Goal: Information Seeking & Learning: Find specific fact

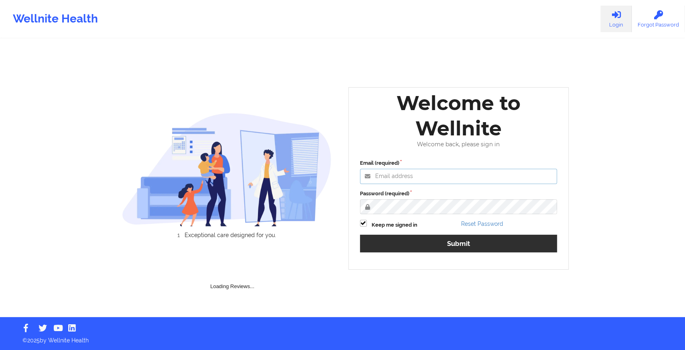
type input "[EMAIL_ADDRESS][DOMAIN_NAME]"
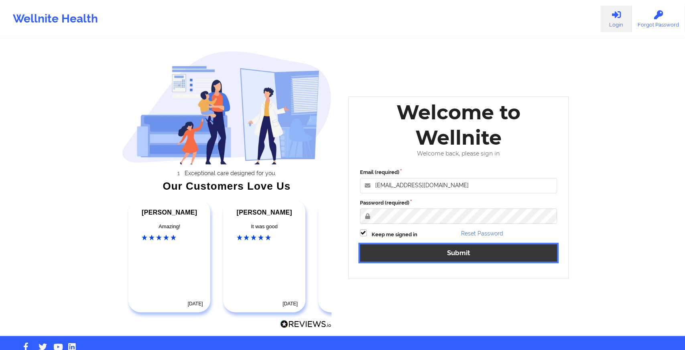
click at [398, 248] on button "Submit" at bounding box center [458, 252] width 197 height 17
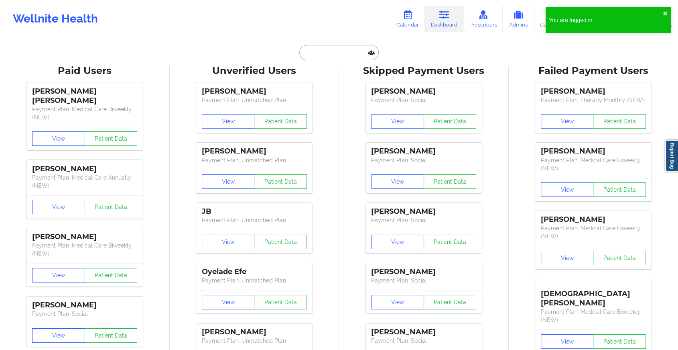
click at [350, 54] on input "text" at bounding box center [338, 52] width 79 height 15
paste input "[EMAIL_ADDRESS][DOMAIN_NAME]"
type input "[EMAIL_ADDRESS][DOMAIN_NAME]"
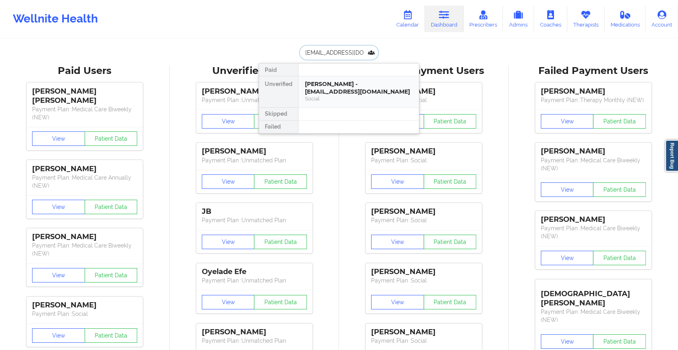
click at [342, 94] on div "[PERSON_NAME] - [EMAIL_ADDRESS][DOMAIN_NAME]" at bounding box center [359, 87] width 108 height 15
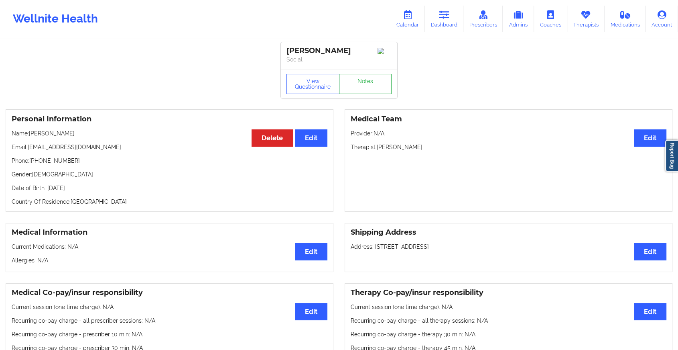
click at [362, 85] on link "Notes" at bounding box center [365, 84] width 53 height 20
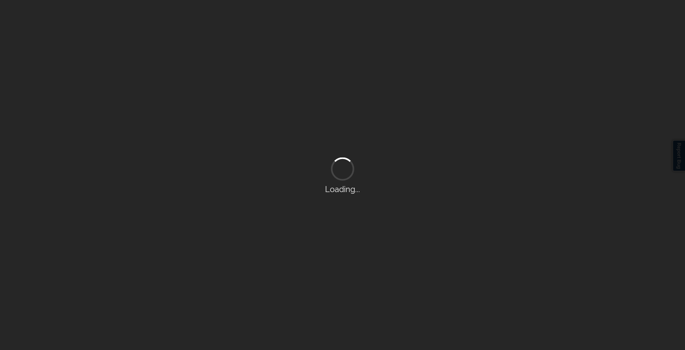
click at [362, 85] on div "Loading..." at bounding box center [342, 175] width 685 height 350
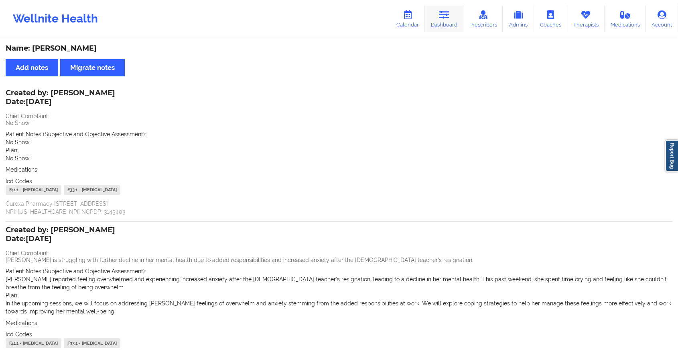
click at [443, 22] on link "Dashboard" at bounding box center [444, 19] width 39 height 26
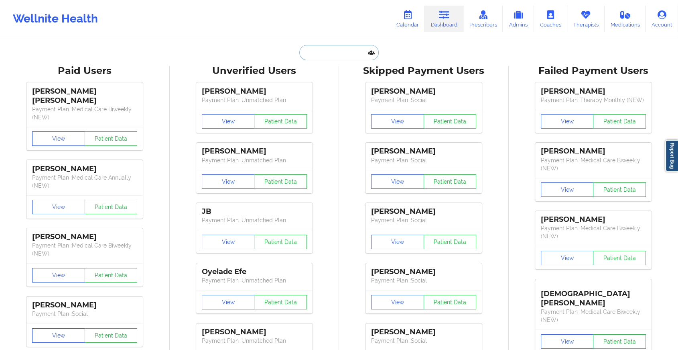
click at [347, 47] on input "text" at bounding box center [338, 52] width 79 height 15
paste input "[EMAIL_ADDRESS][DOMAIN_NAME]"
type input "[EMAIL_ADDRESS][DOMAIN_NAME]"
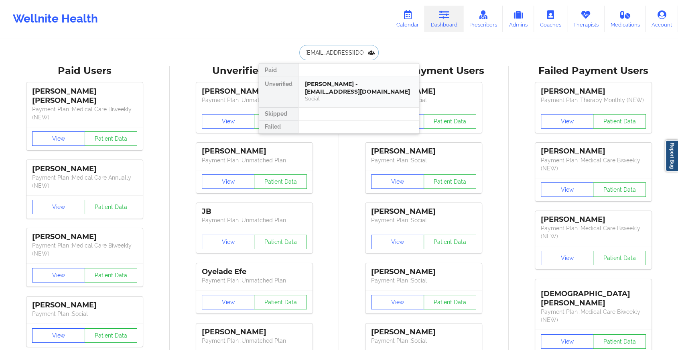
click at [363, 85] on div "[PERSON_NAME] - [EMAIL_ADDRESS][DOMAIN_NAME]" at bounding box center [359, 87] width 108 height 15
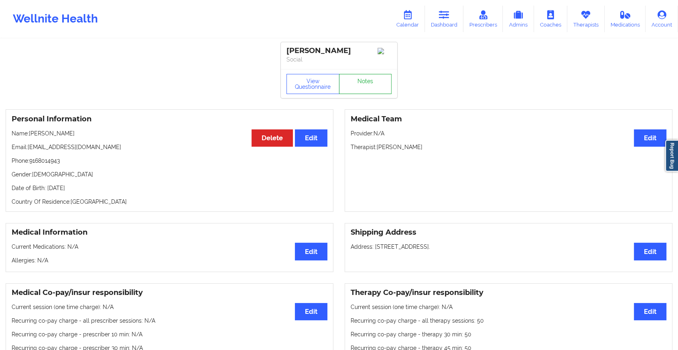
click at [372, 88] on link "Notes" at bounding box center [365, 84] width 53 height 20
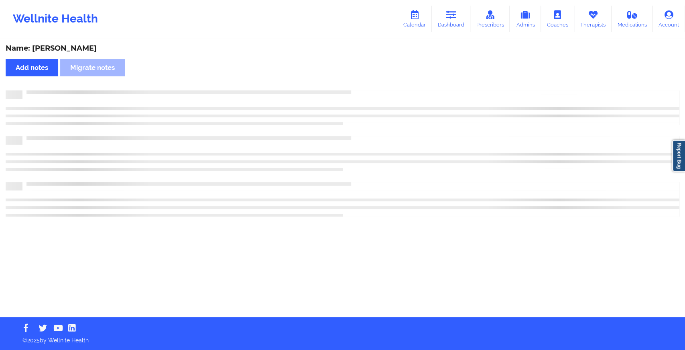
click at [372, 88] on div "Name: [PERSON_NAME] Add notes Migrate notes" at bounding box center [342, 177] width 685 height 277
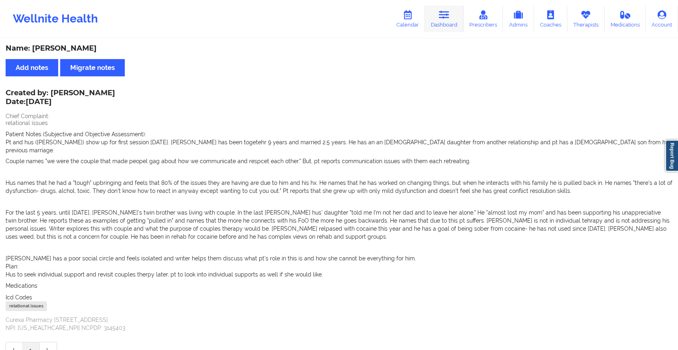
click at [448, 14] on icon at bounding box center [444, 14] width 10 height 9
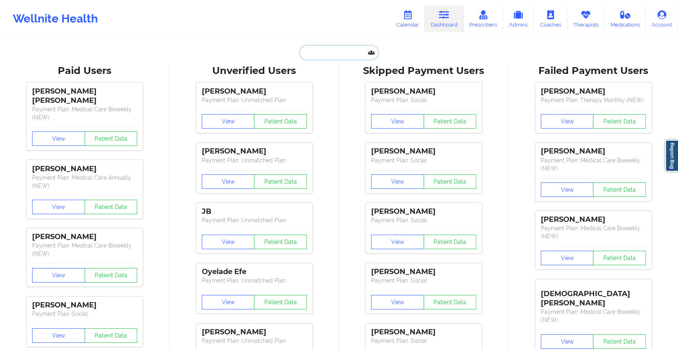
click at [329, 52] on input "text" at bounding box center [338, 52] width 79 height 15
paste input "[EMAIL_ADDRESS][DOMAIN_NAME]"
type input "[EMAIL_ADDRESS][DOMAIN_NAME]"
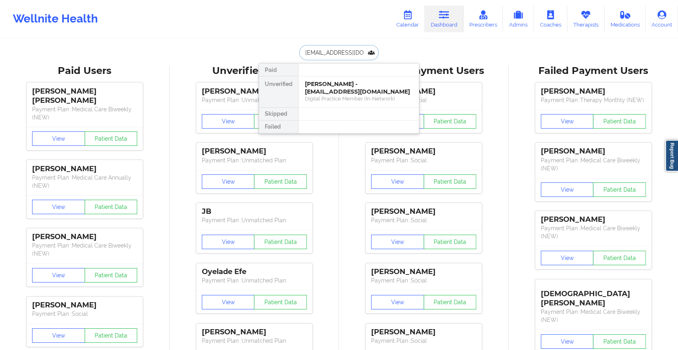
click at [353, 95] on div "Digital Practice Member (In-Network)" at bounding box center [359, 98] width 108 height 7
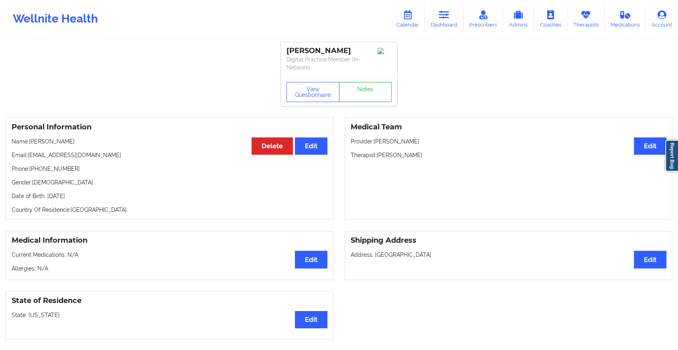
click at [366, 94] on link "Notes" at bounding box center [365, 92] width 53 height 20
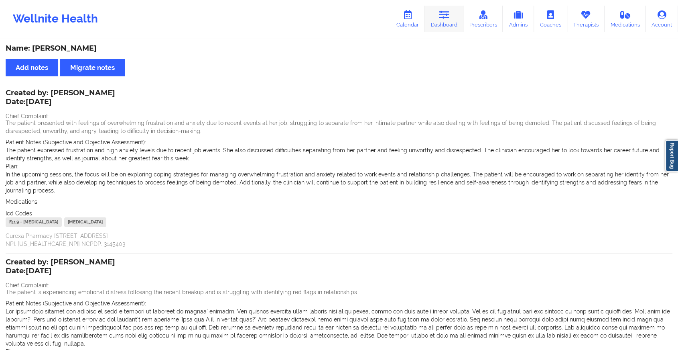
click at [449, 16] on icon at bounding box center [444, 14] width 10 height 9
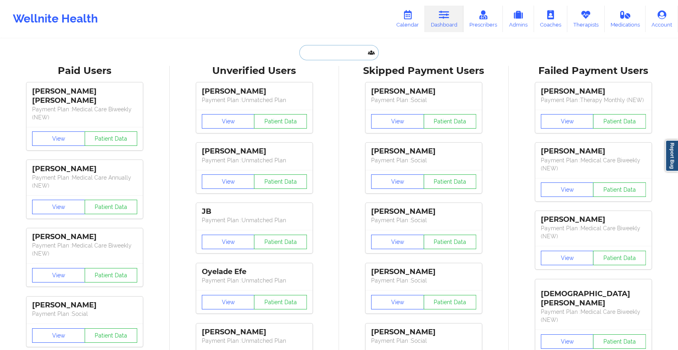
click at [323, 53] on input "text" at bounding box center [338, 52] width 79 height 15
paste input "[EMAIL_ADDRESS][DOMAIN_NAME]"
type input "[EMAIL_ADDRESS][DOMAIN_NAME]"
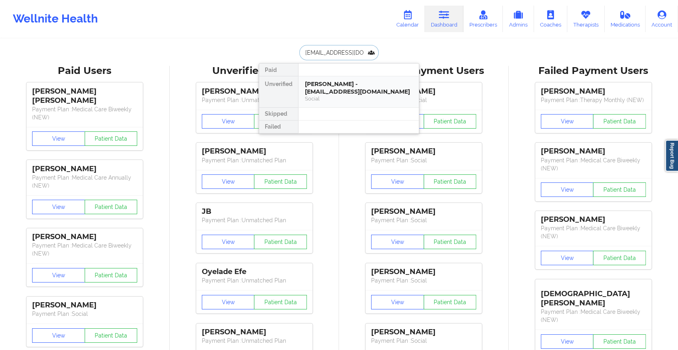
click at [337, 83] on div "[PERSON_NAME] - [EMAIL_ADDRESS][DOMAIN_NAME]" at bounding box center [359, 87] width 108 height 15
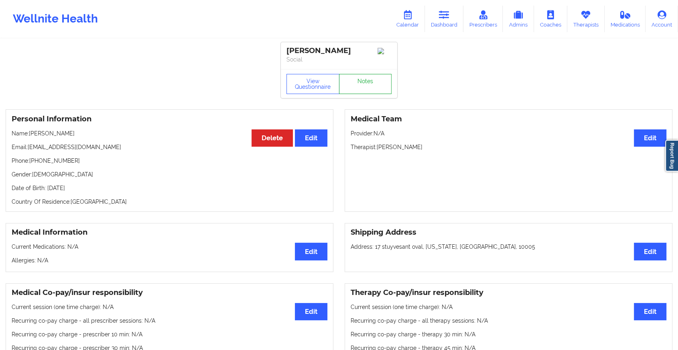
click at [375, 94] on link "Notes" at bounding box center [365, 84] width 53 height 20
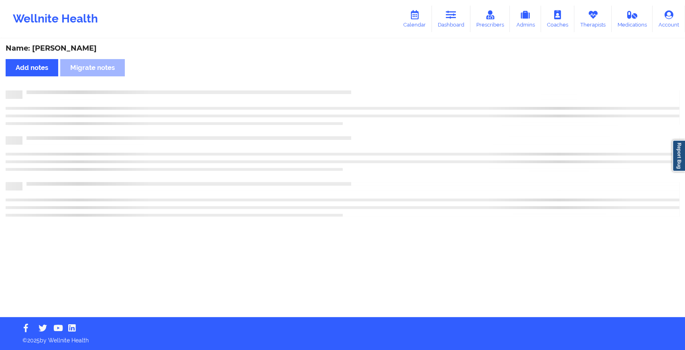
click at [375, 95] on div at bounding box center [343, 94] width 674 height 8
drag, startPoint x: 375, startPoint y: 95, endPoint x: 404, endPoint y: 121, distance: 39.2
click at [404, 121] on div at bounding box center [343, 107] width 674 height 35
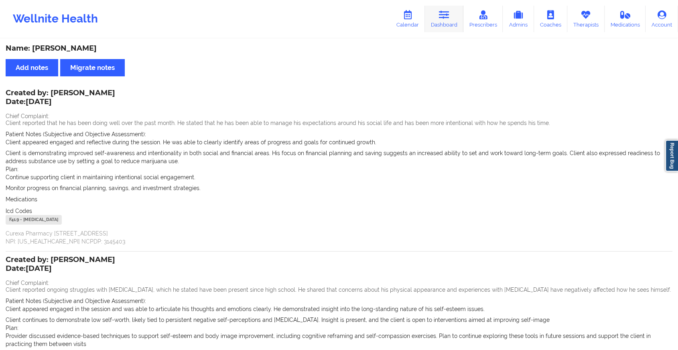
click at [442, 13] on icon at bounding box center [444, 14] width 10 height 9
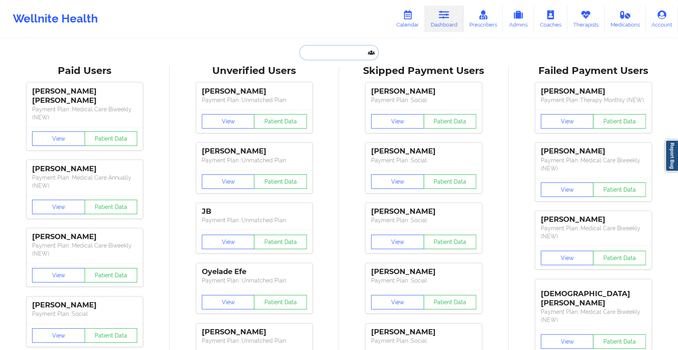
click at [330, 57] on input "text" at bounding box center [338, 52] width 79 height 15
paste input "[EMAIL_ADDRESS][DOMAIN_NAME]"
type input "[EMAIL_ADDRESS][DOMAIN_NAME]"
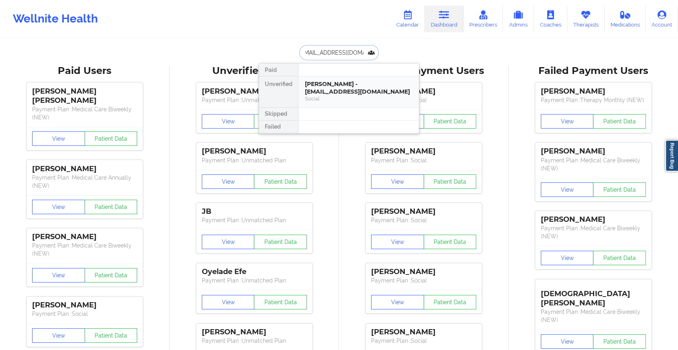
click at [349, 88] on div "[PERSON_NAME] - [EMAIL_ADDRESS][DOMAIN_NAME]" at bounding box center [359, 87] width 108 height 15
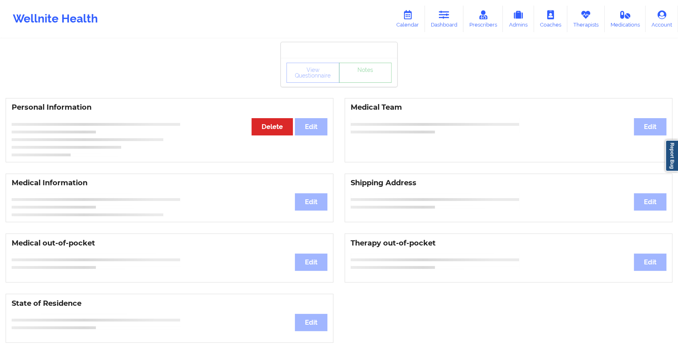
click at [367, 80] on link "Notes" at bounding box center [365, 73] width 53 height 20
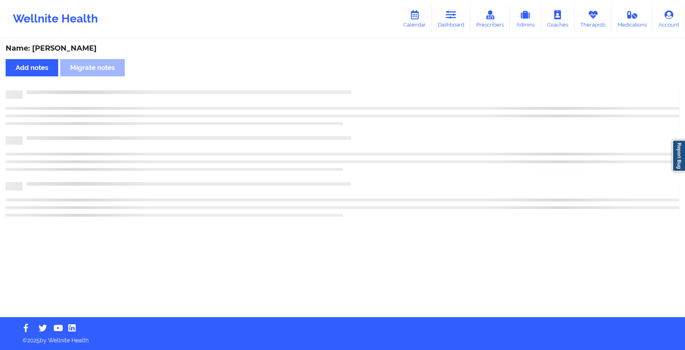
click at [367, 80] on div "Name: [PERSON_NAME] Add notes Migrate notes" at bounding box center [342, 177] width 685 height 277
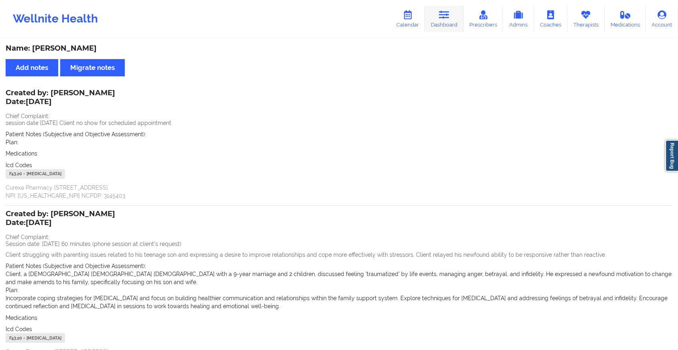
click at [448, 26] on link "Dashboard" at bounding box center [444, 19] width 39 height 26
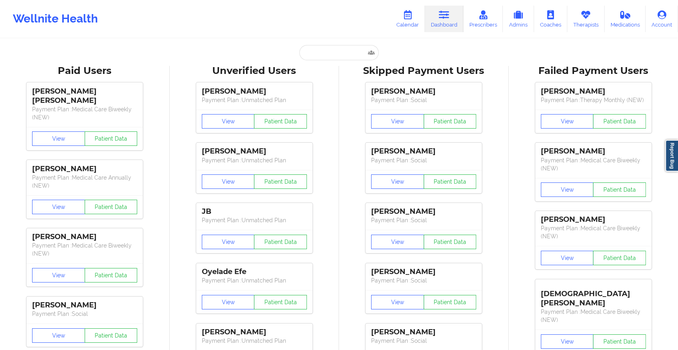
click at [320, 50] on input "text" at bounding box center [338, 52] width 79 height 15
paste input "[EMAIL_ADDRESS][DOMAIN_NAME]"
type input "[EMAIL_ADDRESS][DOMAIN_NAME]"
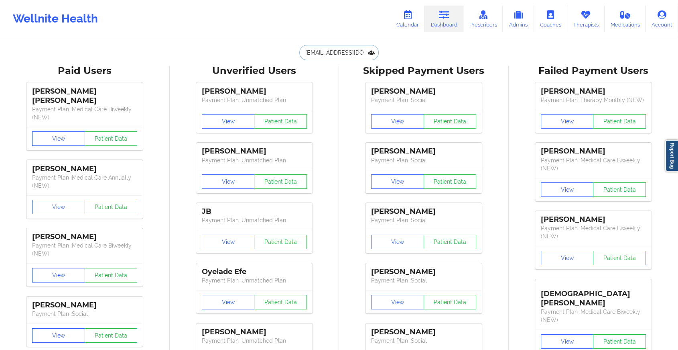
scroll to position [0, 3]
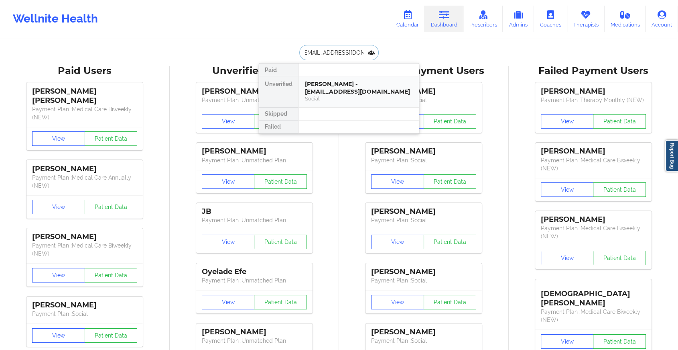
click at [361, 90] on div "[PERSON_NAME] - [EMAIL_ADDRESS][DOMAIN_NAME]" at bounding box center [359, 87] width 108 height 15
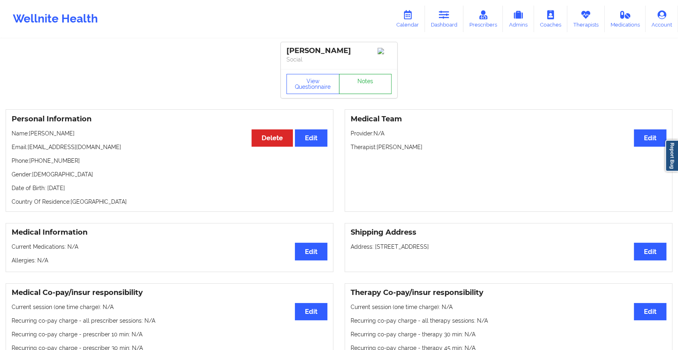
click at [380, 79] on link "Notes" at bounding box center [365, 84] width 53 height 20
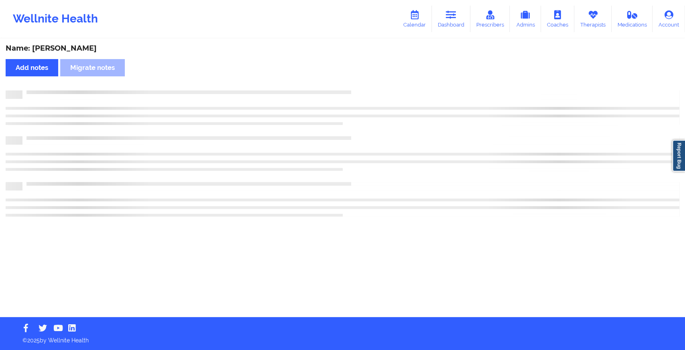
click at [380, 79] on div "Name: [PERSON_NAME] Add notes Migrate notes" at bounding box center [342, 177] width 685 height 277
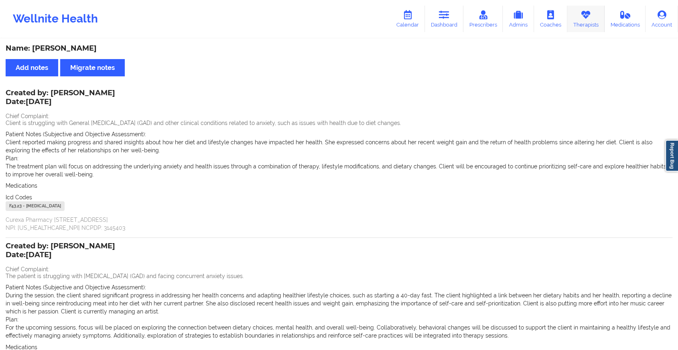
click at [581, 18] on link "Therapists" at bounding box center [586, 19] width 37 height 26
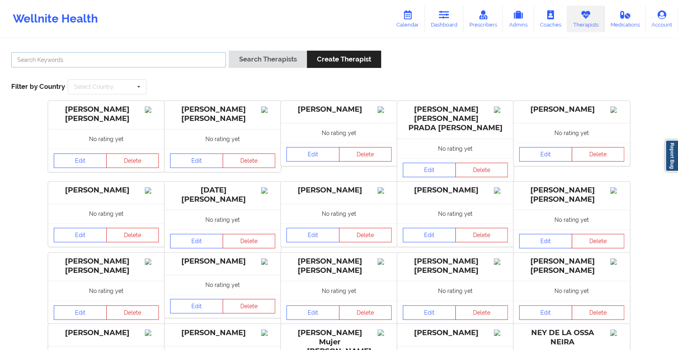
click at [127, 58] on input "text" at bounding box center [118, 59] width 215 height 15
type input "[PERSON_NAME]"
click at [229, 51] on button "Search Therapists" at bounding box center [268, 59] width 78 height 17
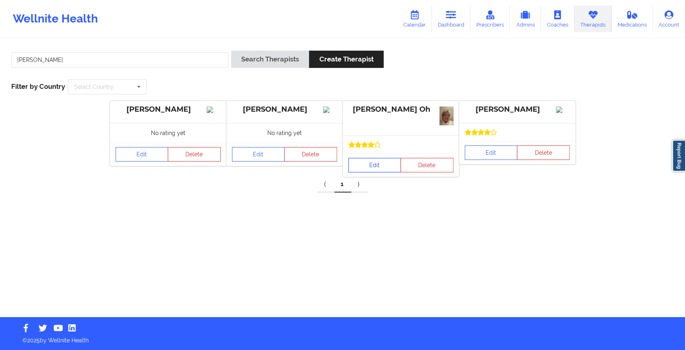
click at [385, 165] on link "Edit" at bounding box center [374, 165] width 53 height 14
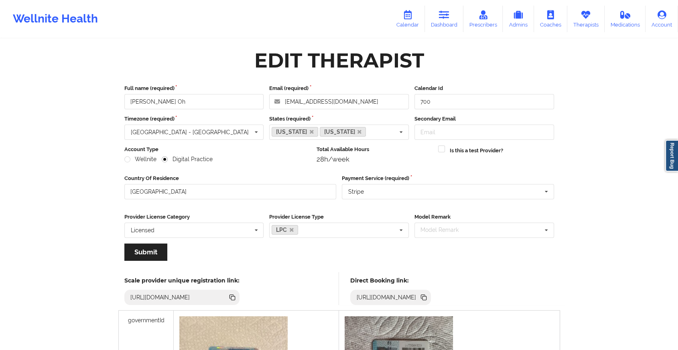
drag, startPoint x: 379, startPoint y: 93, endPoint x: 265, endPoint y: 93, distance: 114.4
click at [265, 93] on div "Full name (required) [PERSON_NAME] Oh Email (required) [EMAIL_ADDRESS][DOMAIN_N…" at bounding box center [340, 96] width 436 height 25
click at [265, 93] on div "Full name (required) [PERSON_NAME] Oh" at bounding box center [194, 96] width 145 height 25
drag, startPoint x: 360, startPoint y: 100, endPoint x: 147, endPoint y: 94, distance: 213.7
click at [147, 94] on div "Full name (required) [PERSON_NAME] Oh Email (required) [EMAIL_ADDRESS][DOMAIN_N…" at bounding box center [340, 96] width 436 height 25
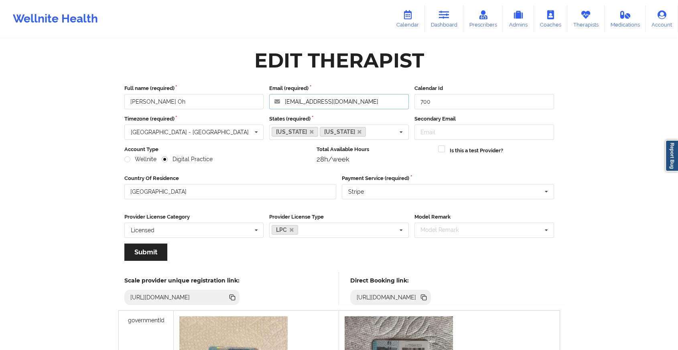
paste input "[EMAIL_ADDRESS]"
type input "[EMAIL_ADDRESS][DOMAIN_NAME]"
click at [456, 14] on link "Dashboard" at bounding box center [444, 19] width 39 height 26
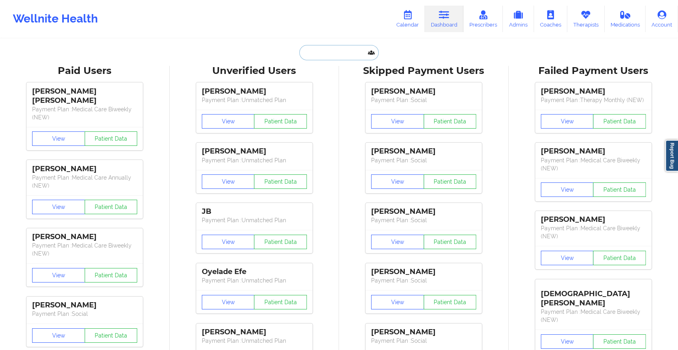
click at [323, 59] on input "text" at bounding box center [338, 52] width 79 height 15
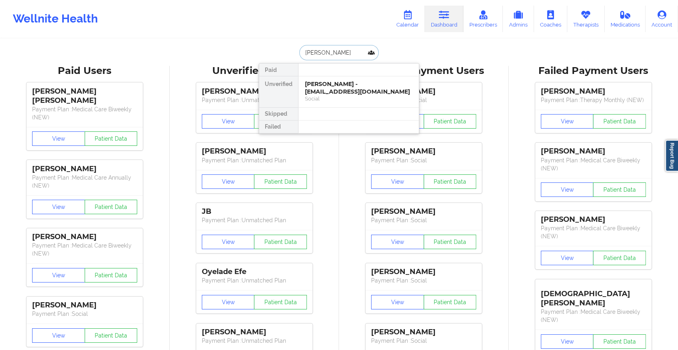
type input "[PERSON_NAME]"
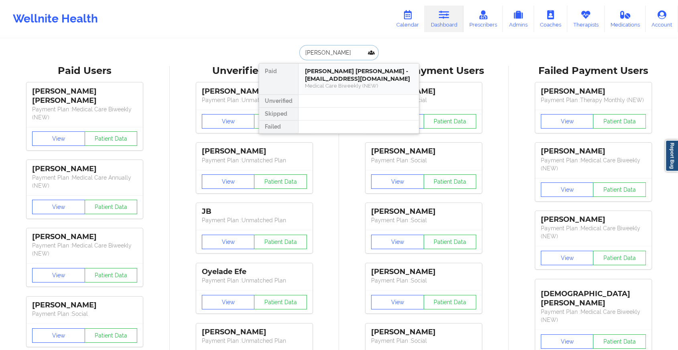
click at [342, 86] on div "Medical Care Biweekly (NEW)" at bounding box center [359, 85] width 108 height 7
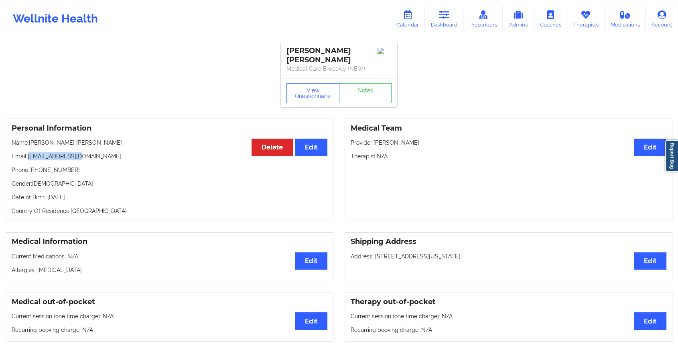
drag, startPoint x: 29, startPoint y: 149, endPoint x: 118, endPoint y: 142, distance: 89.4
click at [118, 142] on div "Personal Information Edit Delete Name: [PERSON_NAME] [PERSON_NAME] Email: [EMAI…" at bounding box center [170, 169] width 328 height 102
copy p "[EMAIL_ADDRESS][DOMAIN_NAME]"
click at [456, 16] on link "Dashboard" at bounding box center [444, 19] width 39 height 26
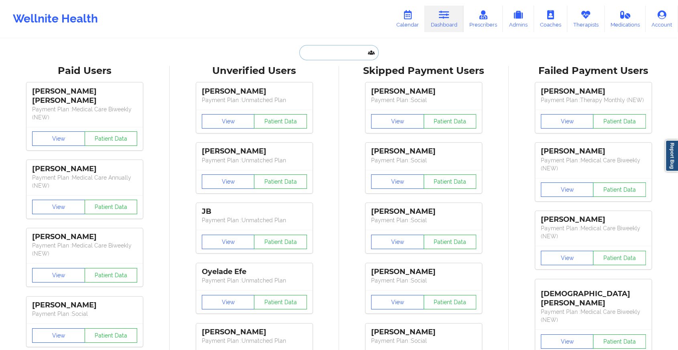
click at [329, 53] on input "text" at bounding box center [338, 52] width 79 height 15
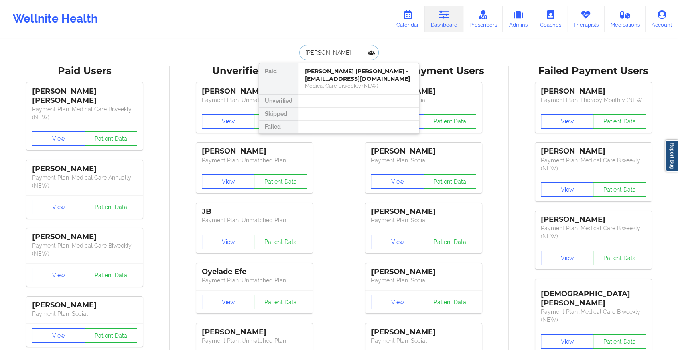
type input "[PERSON_NAME]"
click at [342, 71] on div "Ryan Decker - [EMAIL_ADDRESS][PERSON_NAME][DOMAIN_NAME]" at bounding box center [359, 74] width 108 height 15
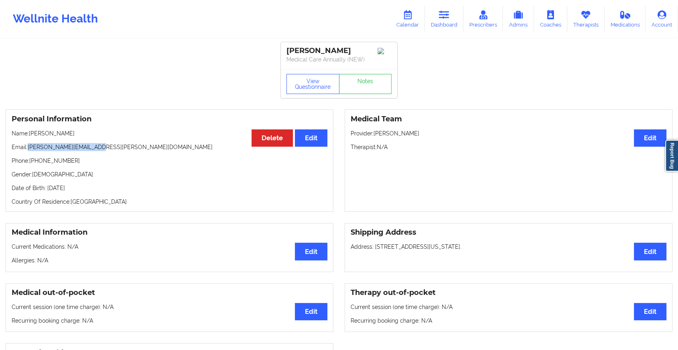
drag, startPoint x: 28, startPoint y: 151, endPoint x: 139, endPoint y: 147, distance: 110.5
click at [139, 147] on p "Email: [PERSON_NAME][EMAIL_ADDRESS][PERSON_NAME][DOMAIN_NAME]" at bounding box center [170, 147] width 316 height 8
copy p "[PERSON_NAME][EMAIL_ADDRESS][PERSON_NAME][DOMAIN_NAME]"
